Goal: Find specific page/section: Find specific page/section

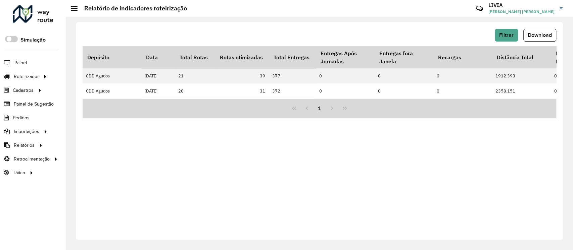
scroll to position [0, 1745]
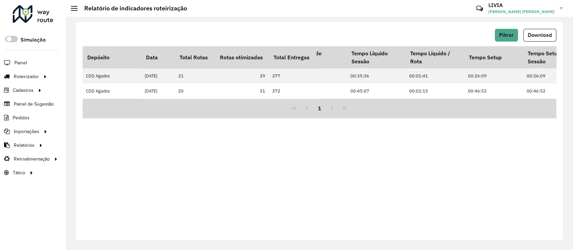
click at [36, 18] on div at bounding box center [33, 13] width 41 height 17
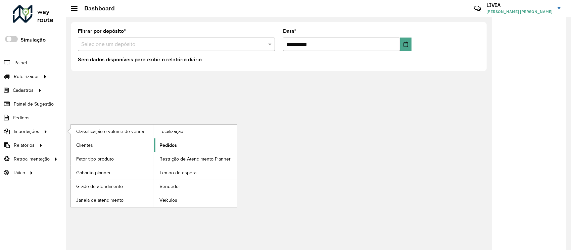
click at [164, 144] on span "Pedidos" at bounding box center [167, 145] width 17 height 7
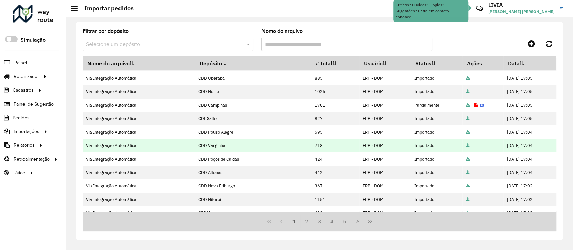
scroll to position [128, 0]
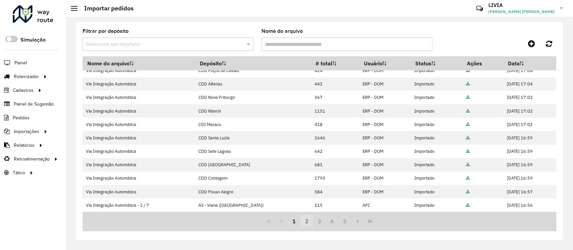
click at [306, 220] on button "2" at bounding box center [306, 221] width 13 height 13
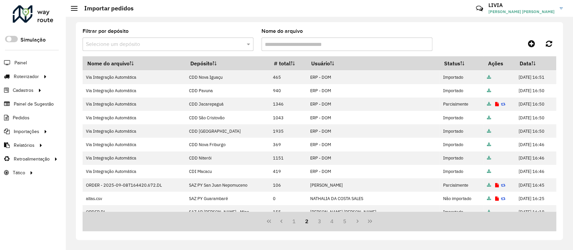
scroll to position [0, 0]
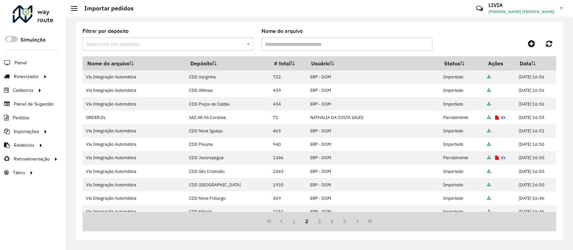
click at [269, 220] on icon "First Page" at bounding box center [268, 221] width 5 height 5
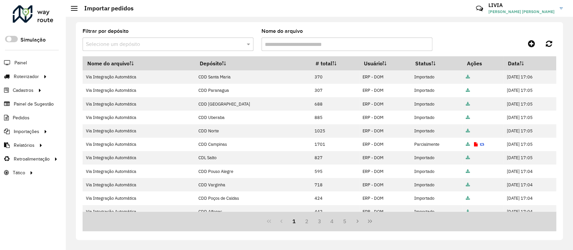
click at [267, 222] on div "1 2 3 4 5" at bounding box center [320, 222] width 474 height 20
